Goal: Find specific page/section: Find specific page/section

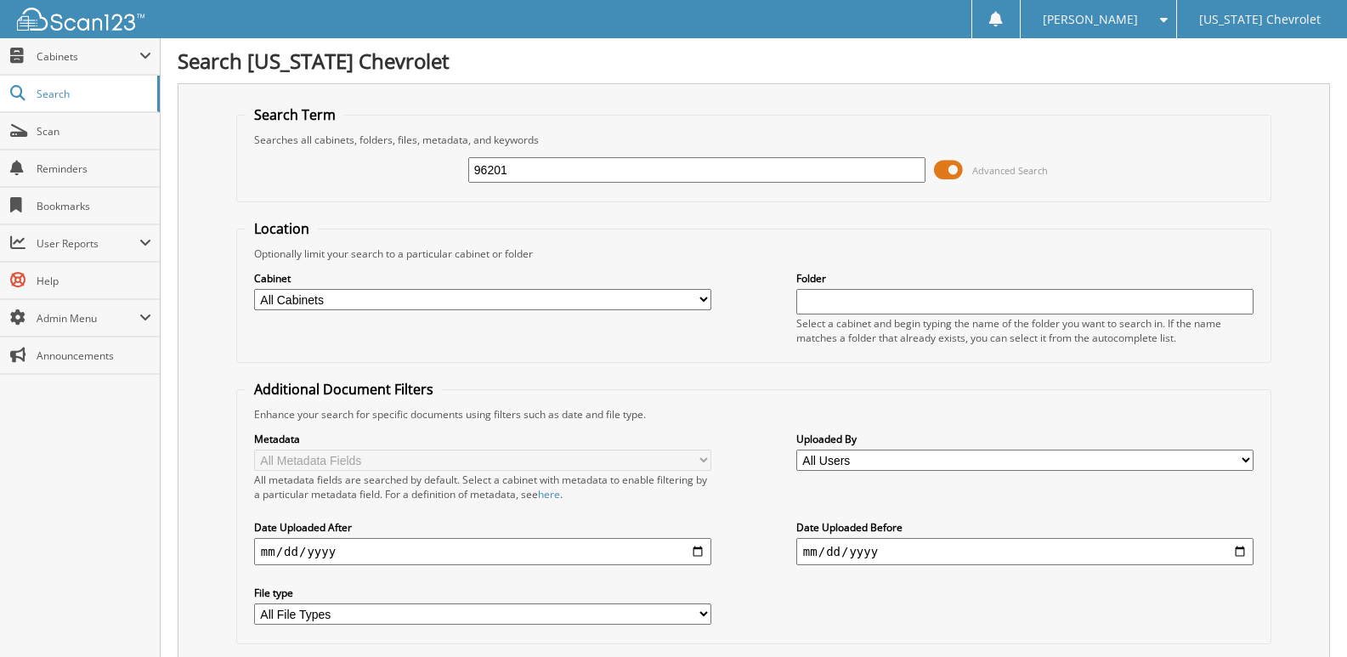
type input "96201"
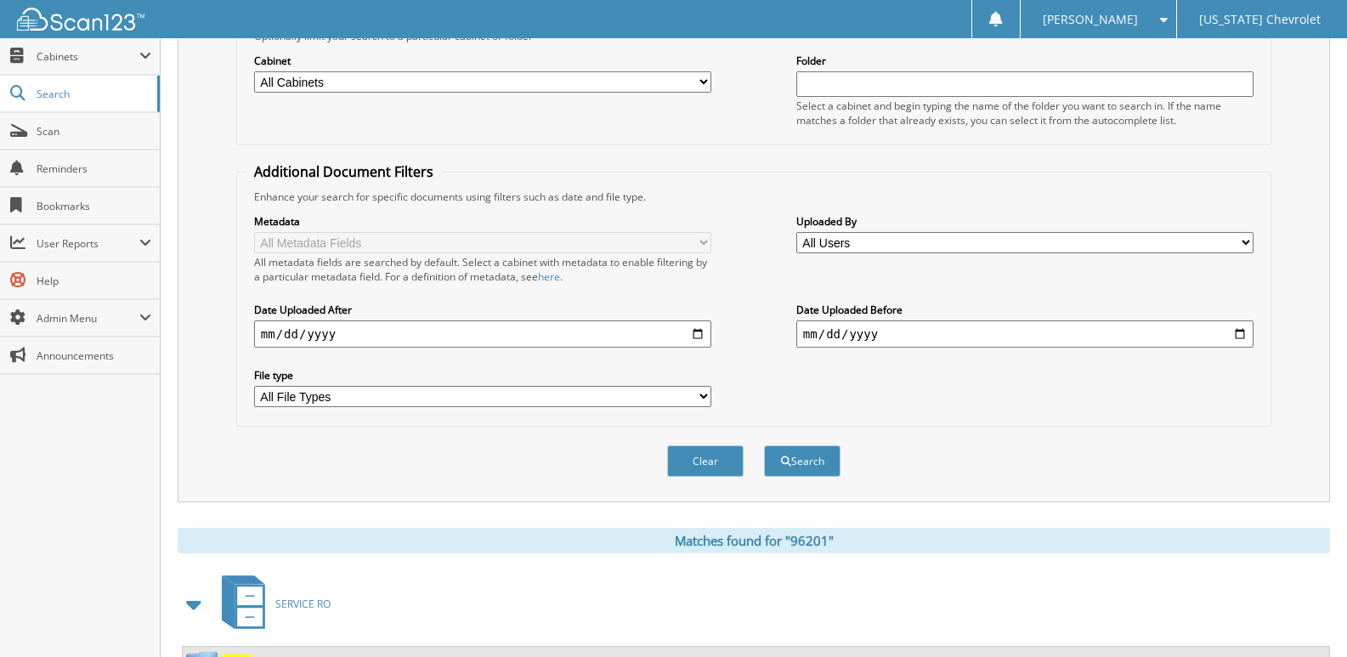
scroll to position [340, 0]
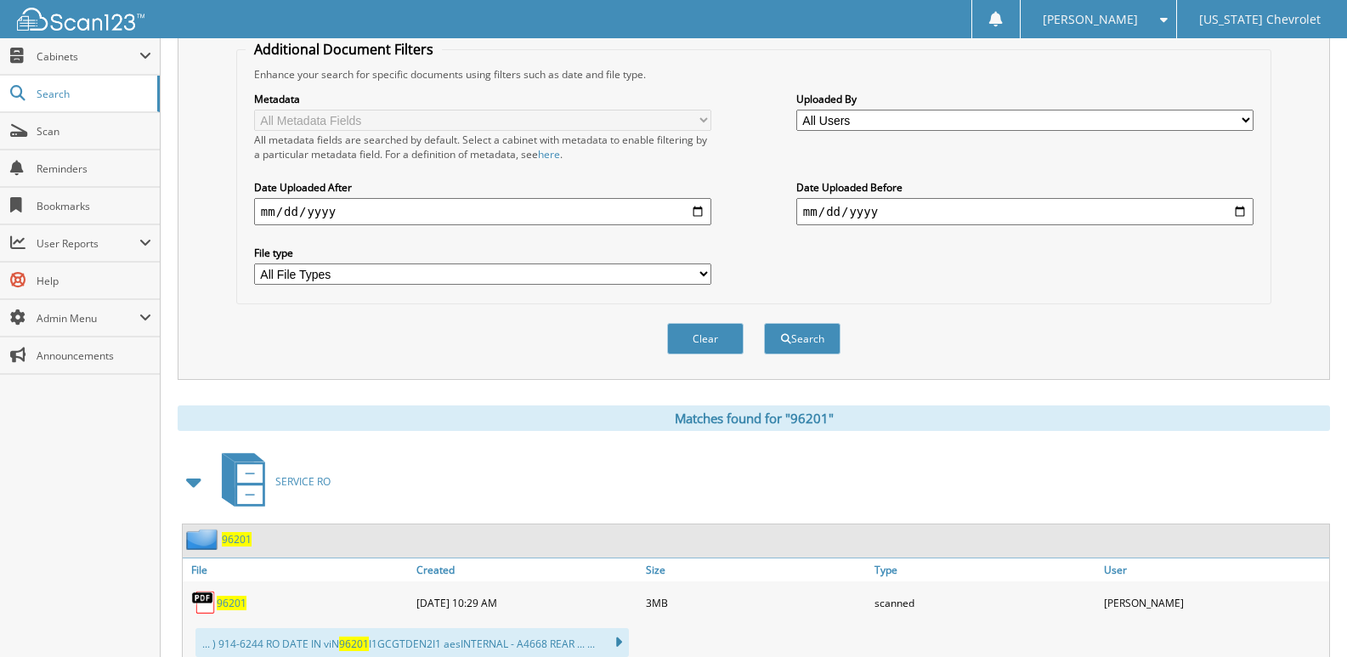
click at [235, 604] on span "96201" at bounding box center [232, 603] width 30 height 14
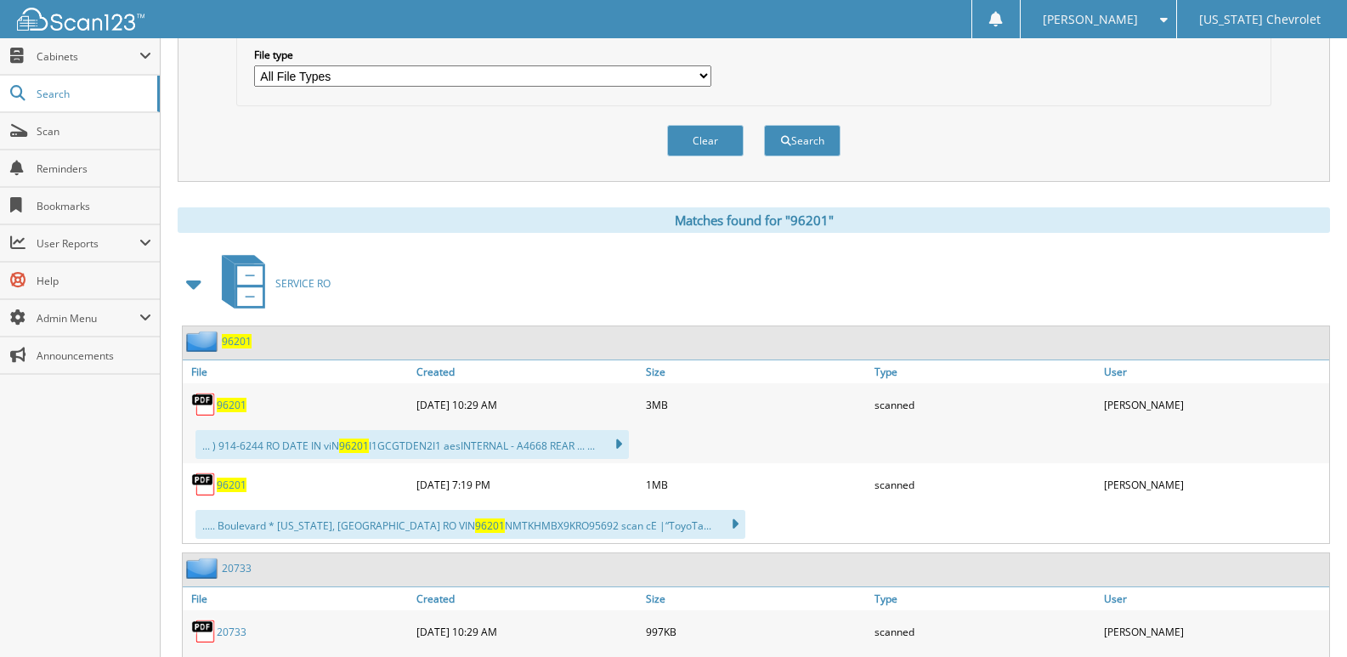
scroll to position [595, 0]
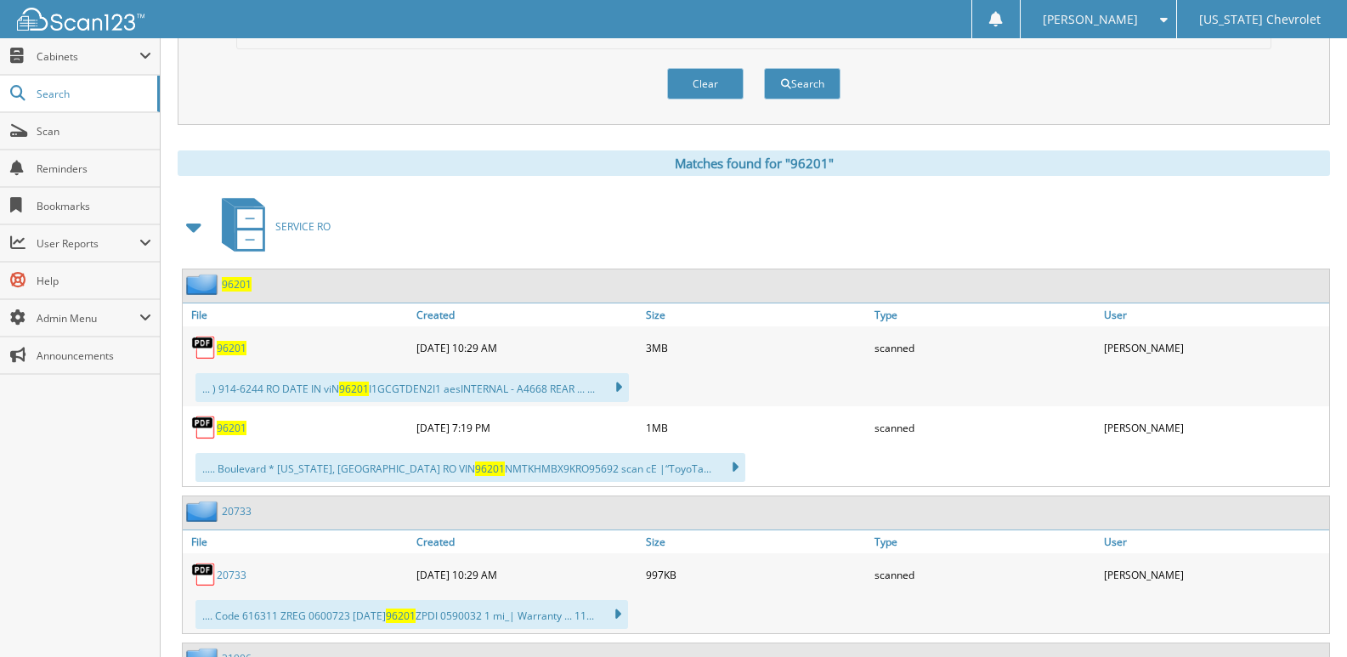
click at [221, 430] on span "96201" at bounding box center [232, 428] width 30 height 14
click at [1158, 19] on span at bounding box center [1160, 20] width 16 height 12
drag, startPoint x: 1017, startPoint y: 81, endPoint x: 909, endPoint y: 77, distance: 108.0
click at [1017, 81] on div "Clear Search" at bounding box center [753, 83] width 1035 height 69
click at [736, 85] on button "Clear" at bounding box center [705, 83] width 76 height 31
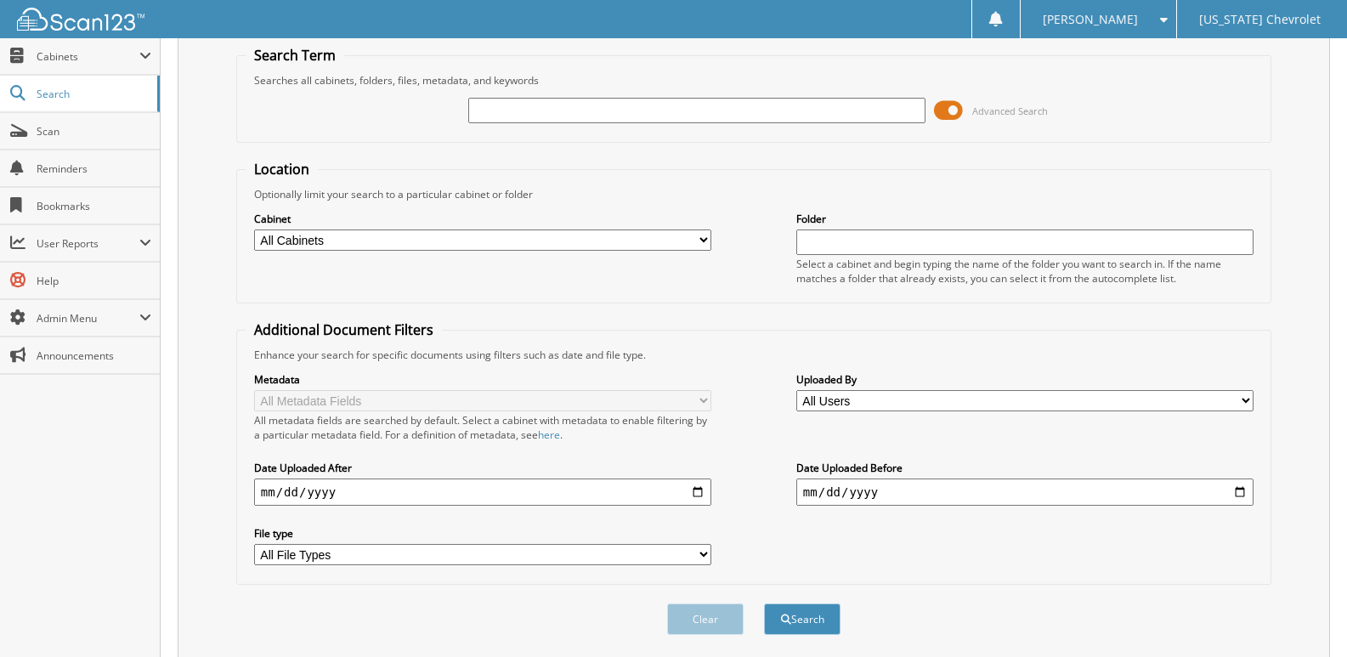
scroll to position [30, 0]
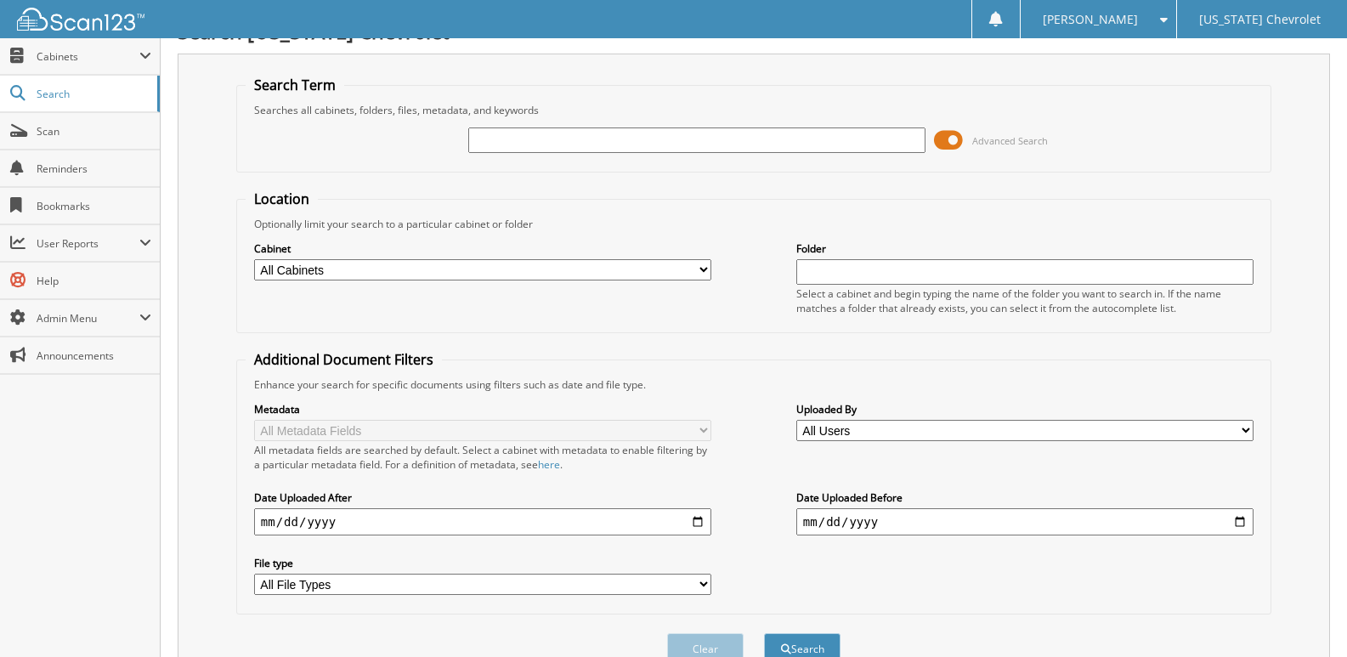
click at [635, 139] on input "text" at bounding box center [696, 139] width 457 height 25
type input "96321"
click at [764, 633] on button "Search" at bounding box center [802, 648] width 76 height 31
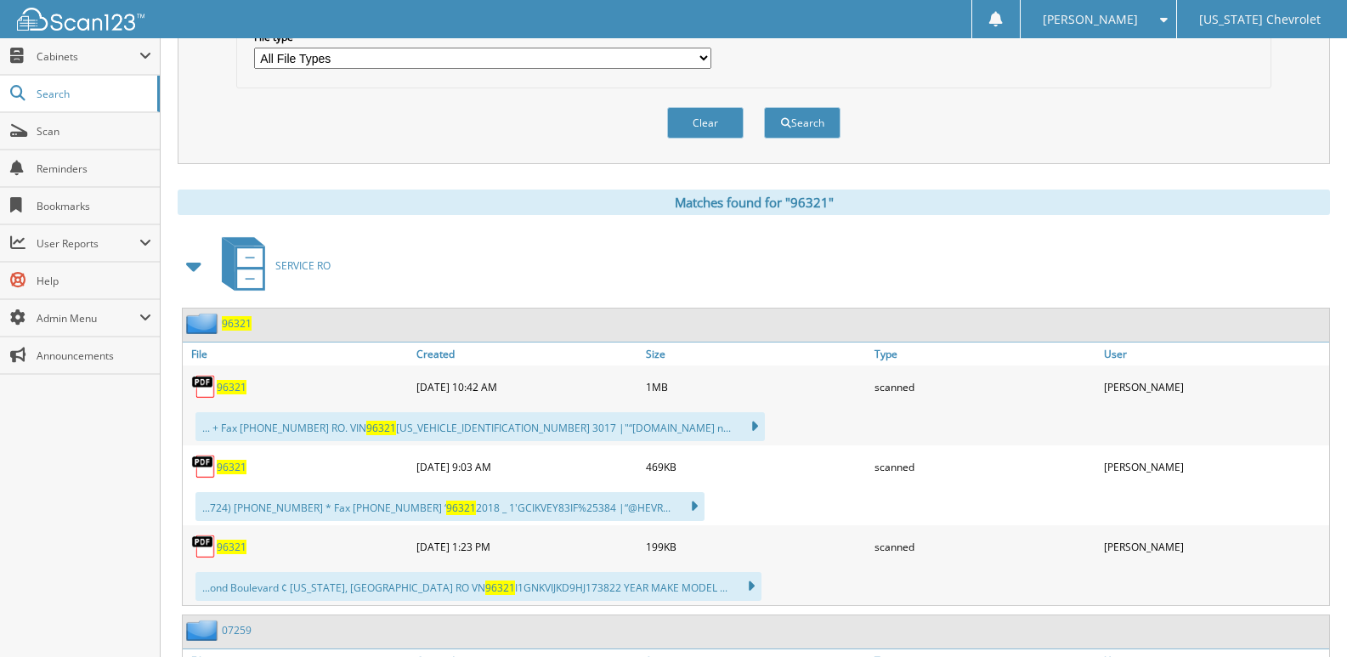
scroll to position [680, 0]
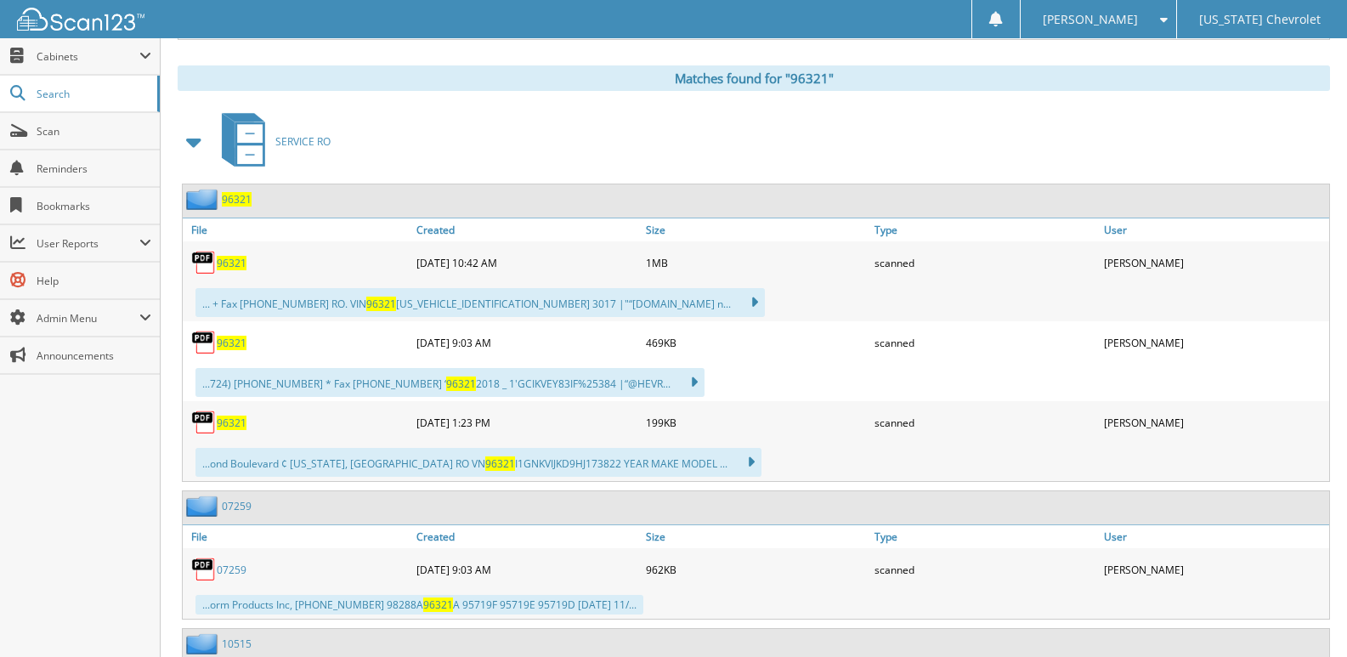
click at [229, 263] on span "96321" at bounding box center [232, 263] width 30 height 14
click at [1156, 16] on span at bounding box center [1160, 20] width 16 height 12
click at [1143, 83] on link "Logout" at bounding box center [1099, 83] width 156 height 30
